Goal: Transaction & Acquisition: Purchase product/service

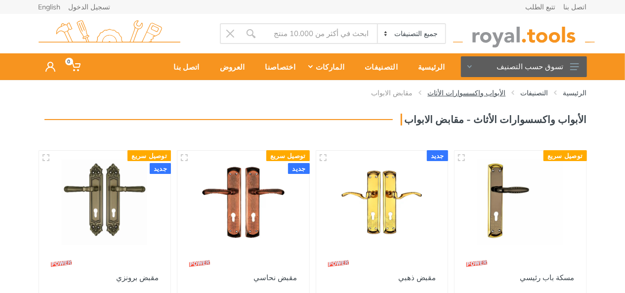
click at [482, 92] on link "الأبواب واكسسوارات الأثاث" at bounding box center [467, 93] width 78 height 10
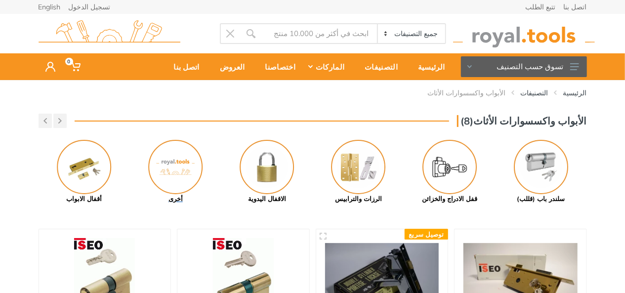
click at [176, 174] on img at bounding box center [175, 167] width 54 height 54
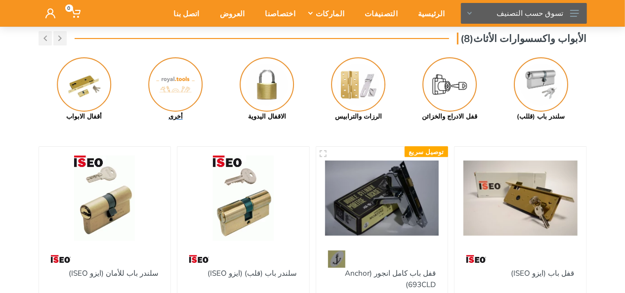
scroll to position [99, 0]
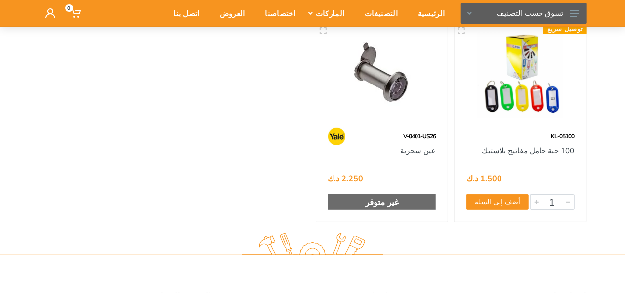
scroll to position [148, 0]
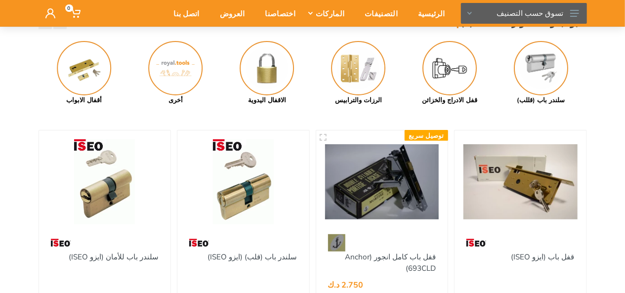
scroll to position [148, 0]
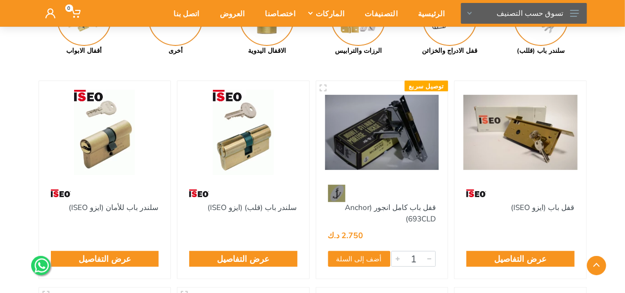
click at [248, 134] on img at bounding box center [243, 132] width 114 height 85
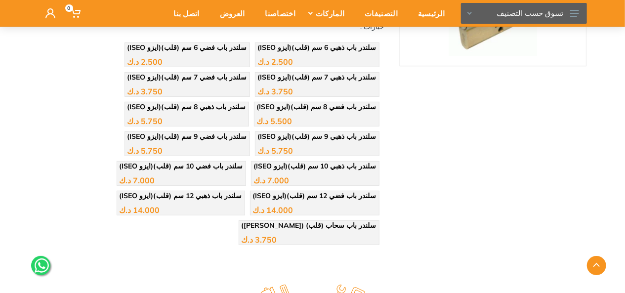
scroll to position [198, 0]
